Goal: Task Accomplishment & Management: Manage account settings

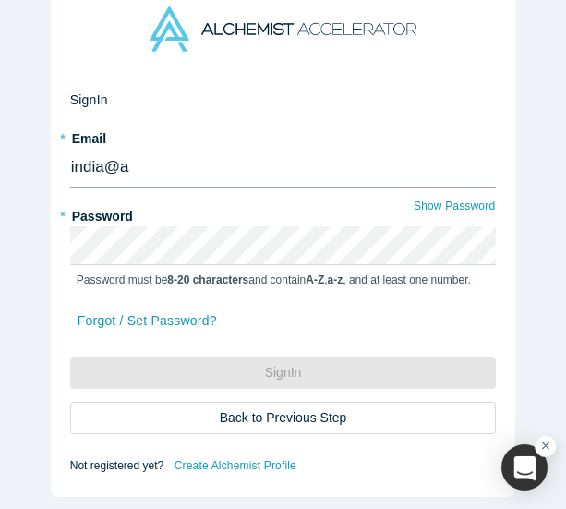
click at [130, 149] on input "india@a" at bounding box center [283, 168] width 427 height 39
click at [130, 151] on input "india@a" at bounding box center [283, 168] width 427 height 39
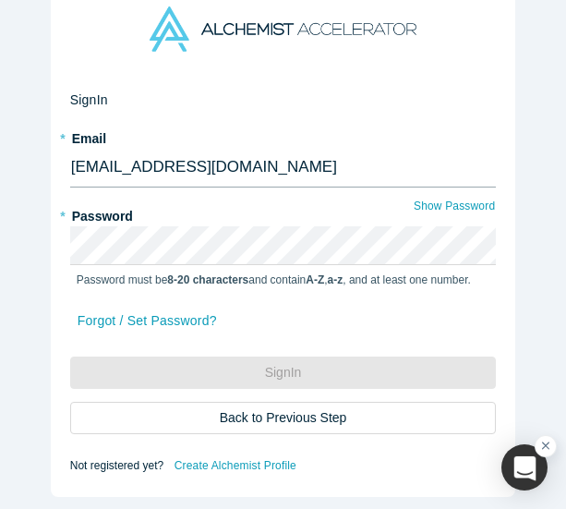
type input "india@alchemistaccelerator.com"
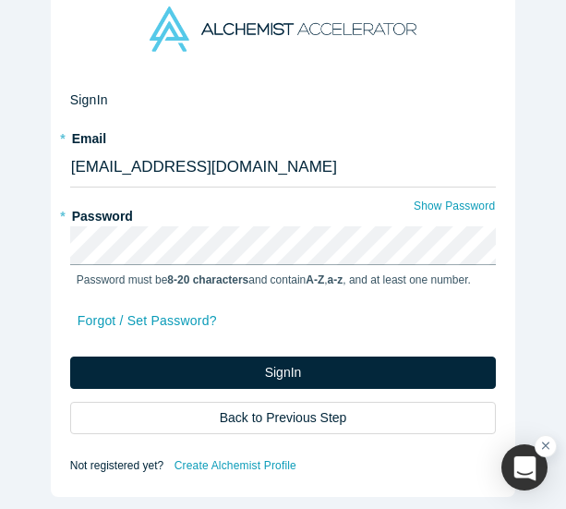
click at [70, 356] on button "Sign In" at bounding box center [283, 372] width 427 height 32
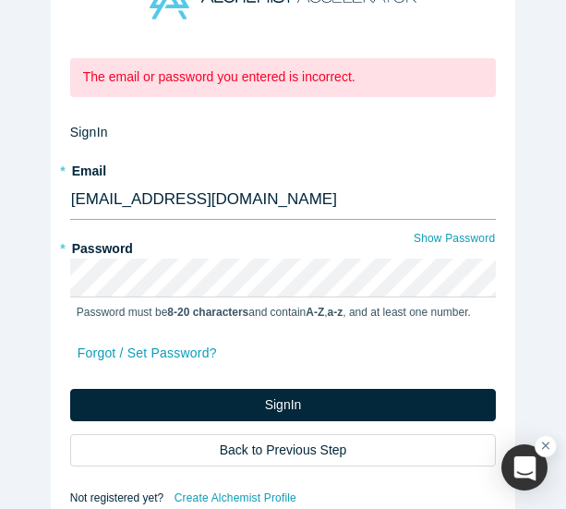
click at [169, 189] on input "india@alchemistaccelerator.com" at bounding box center [283, 200] width 427 height 39
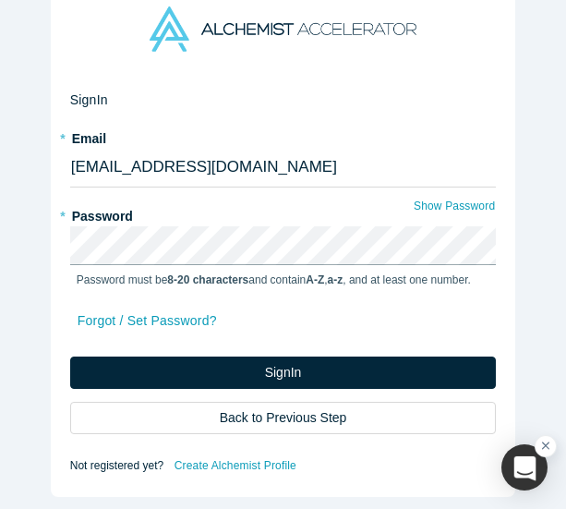
click at [70, 356] on button "Sign In" at bounding box center [283, 372] width 427 height 32
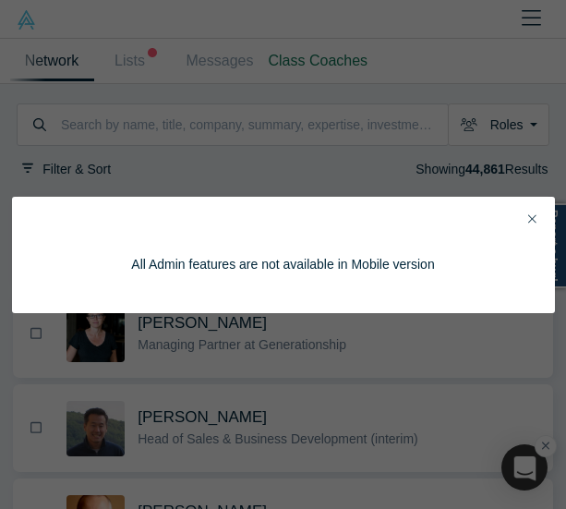
click at [537, 214] on button "Close" at bounding box center [532, 220] width 19 height 21
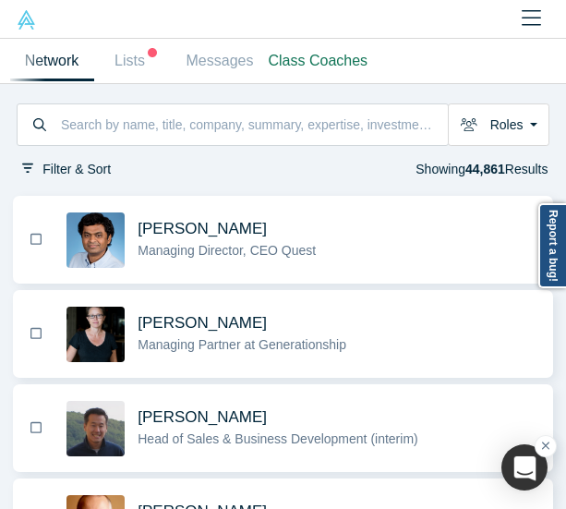
click at [26, 20] on img at bounding box center [26, 19] width 19 height 19
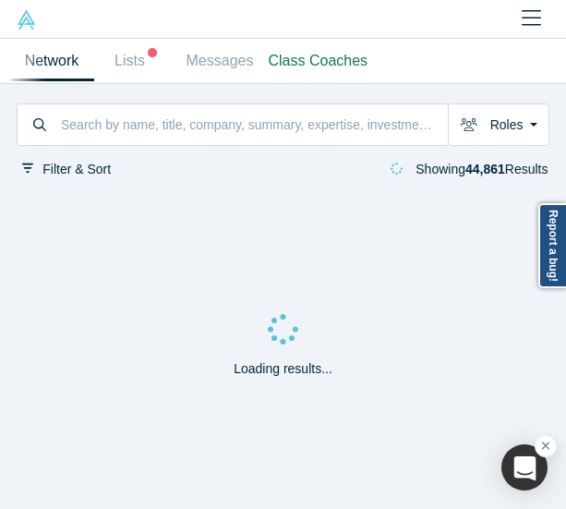
click at [536, 17] on icon "Close" at bounding box center [531, 18] width 19 height 22
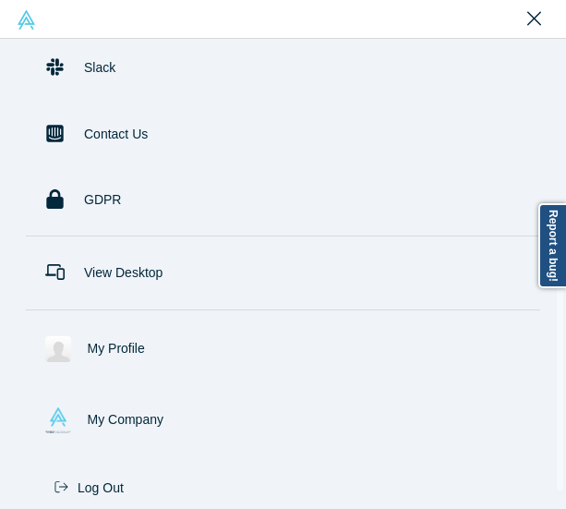
scroll to position [504, 0]
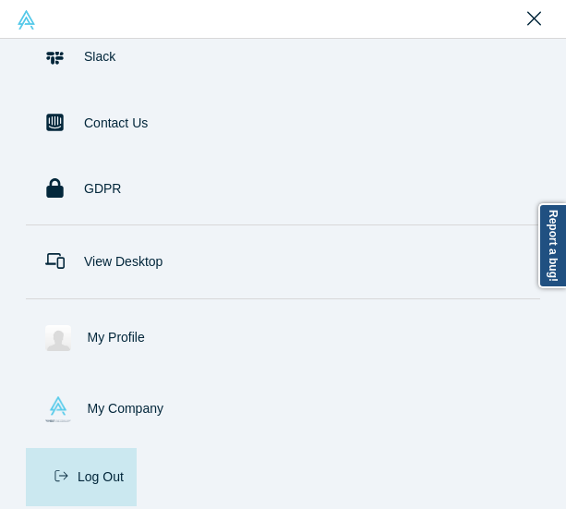
click at [92, 468] on button "Log Out" at bounding box center [81, 477] width 111 height 58
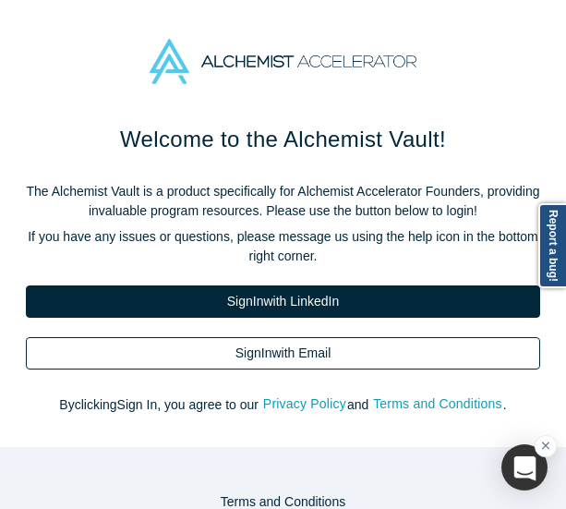
click at [341, 350] on link "Sign In with Email" at bounding box center [283, 353] width 514 height 32
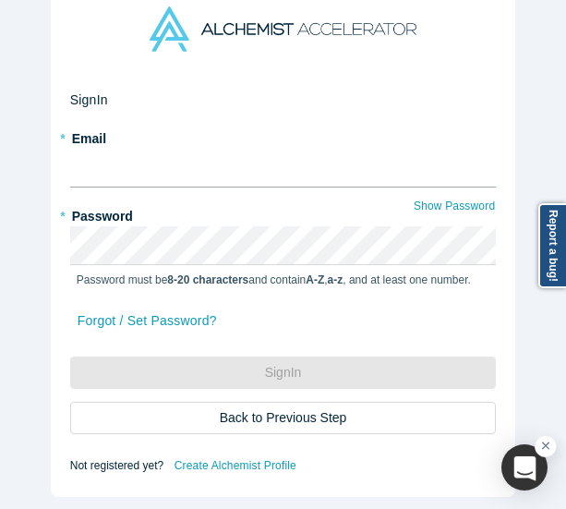
click at [106, 156] on input "text" at bounding box center [283, 168] width 427 height 39
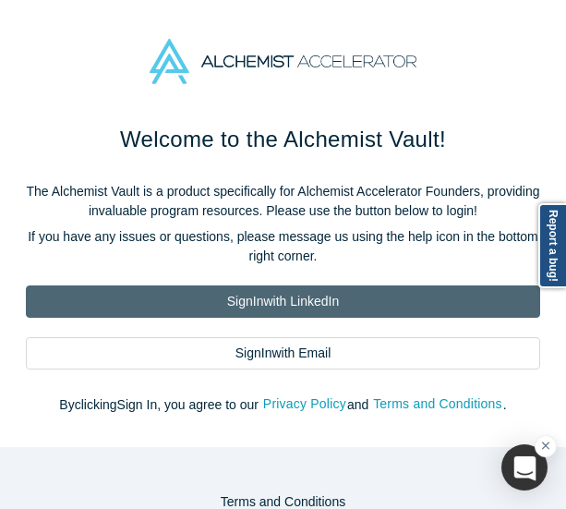
click at [235, 291] on link "Sign In with LinkedIn" at bounding box center [283, 301] width 514 height 32
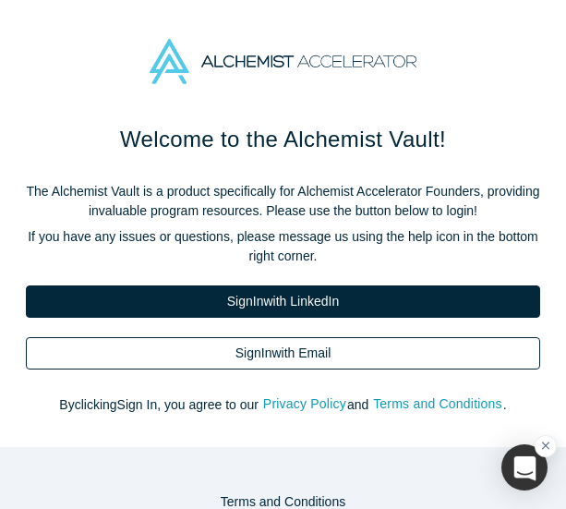
click at [346, 352] on link "Sign In with Email" at bounding box center [283, 353] width 514 height 32
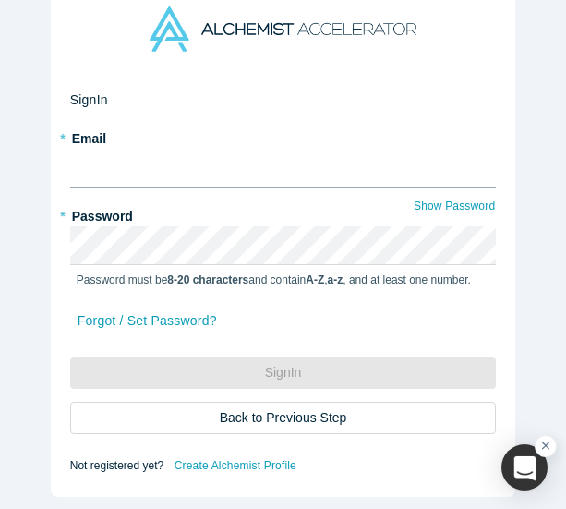
click at [206, 149] on input "text" at bounding box center [283, 168] width 427 height 39
type input "i"
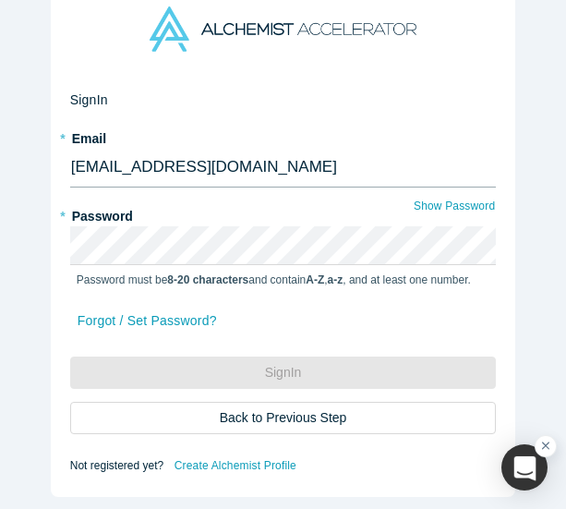
type input "india@alchemistaccelerator.com"
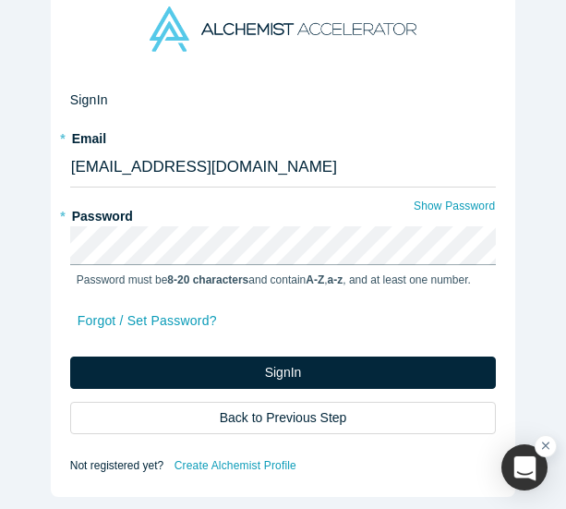
click at [70, 356] on button "Sign In" at bounding box center [283, 372] width 427 height 32
